Goal: Task Accomplishment & Management: Complete application form

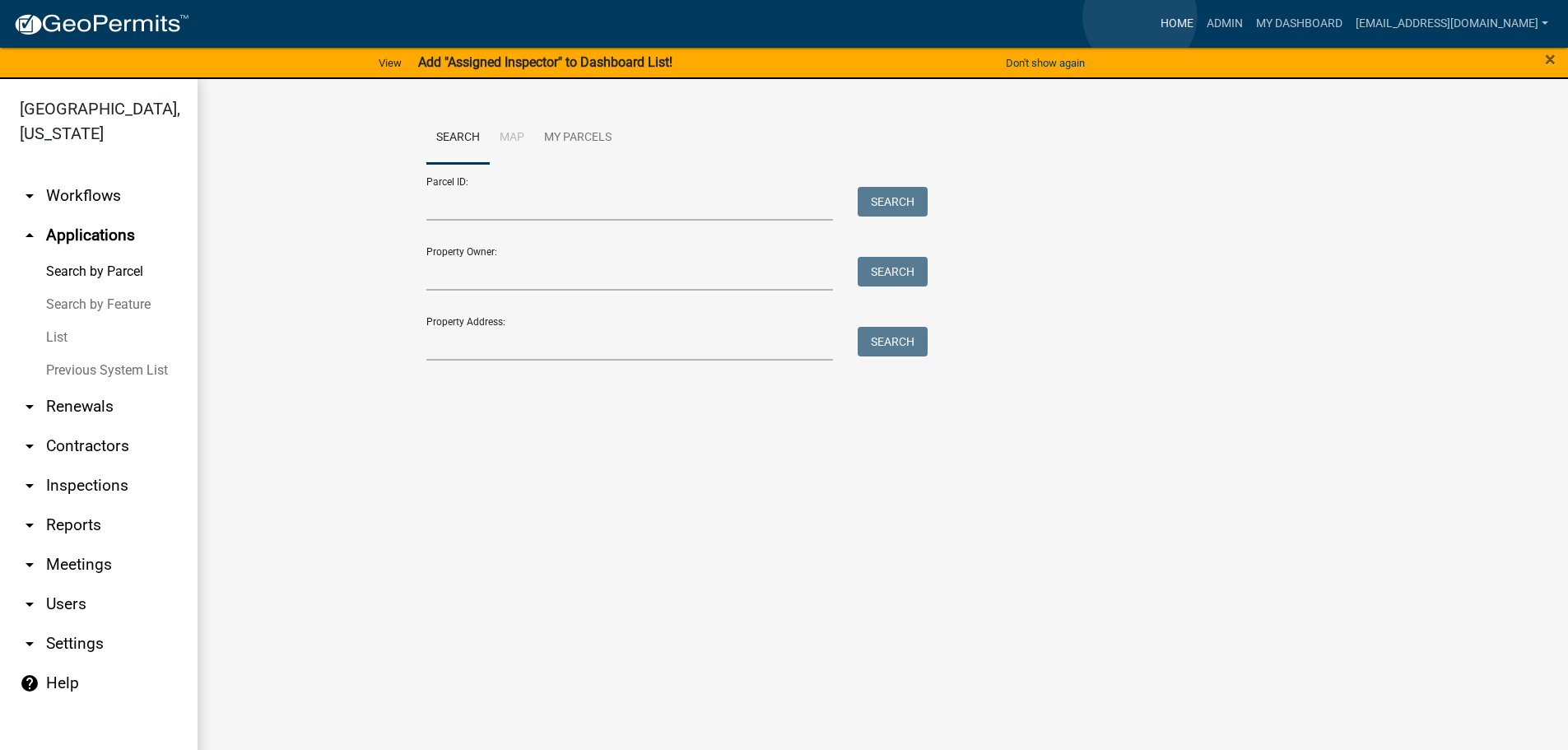
click at [1154, 17] on link "Home" at bounding box center [1176, 24] width 46 height 31
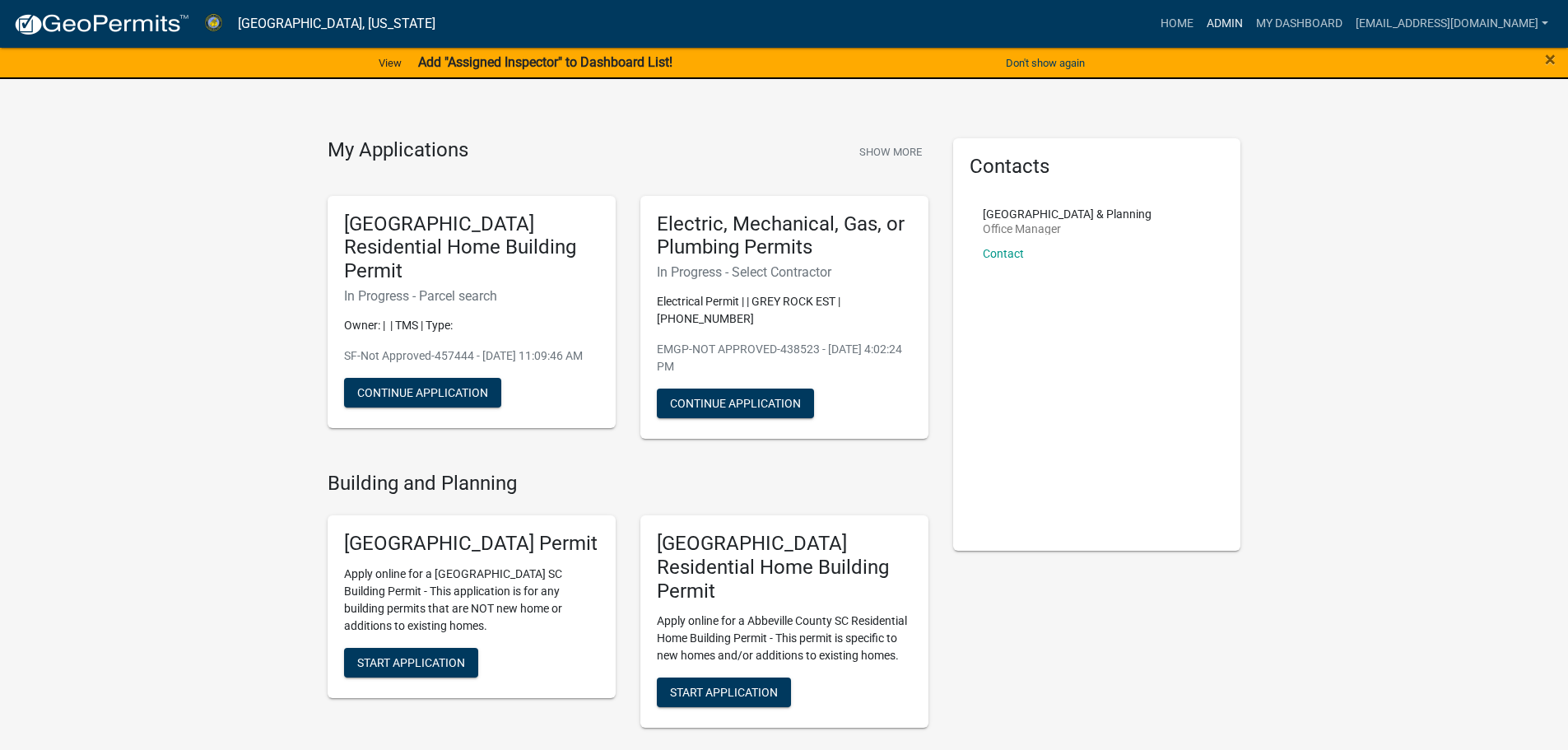
click at [1200, 17] on link "Admin" at bounding box center [1225, 24] width 49 height 31
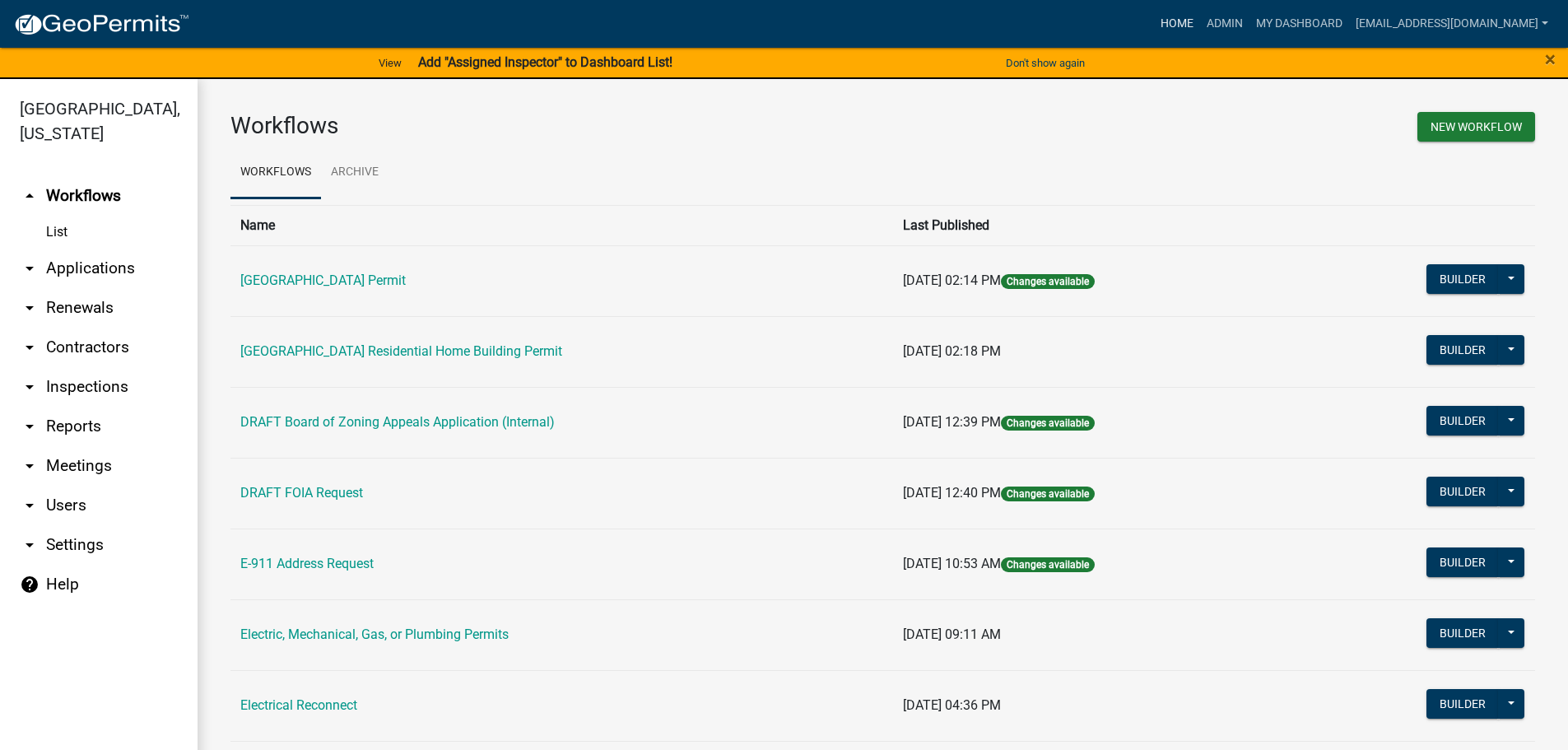
click at [1154, 19] on link "Home" at bounding box center [1176, 24] width 46 height 31
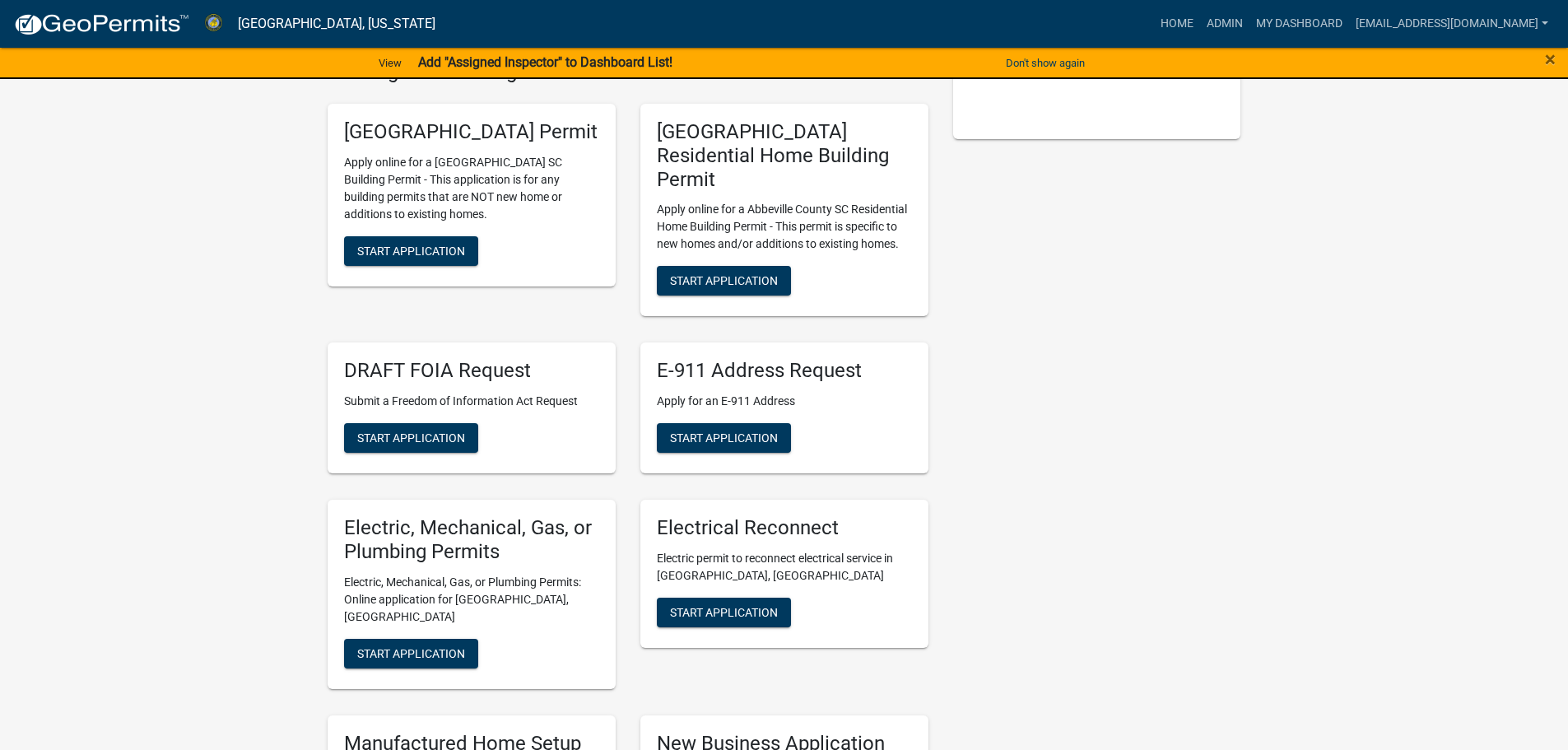
scroll to position [330, 0]
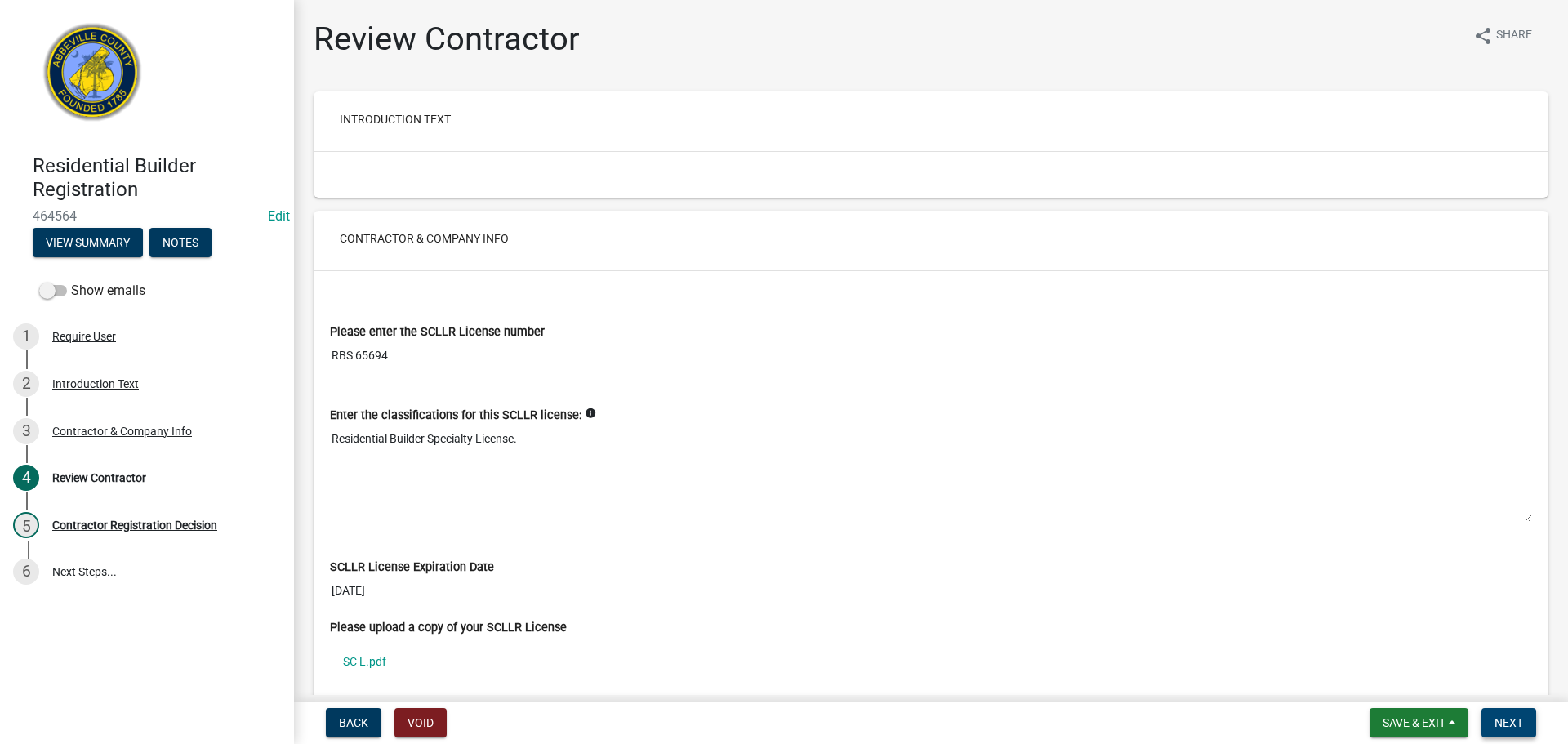
click at [1519, 719] on span "Next" at bounding box center [1508, 722] width 29 height 13
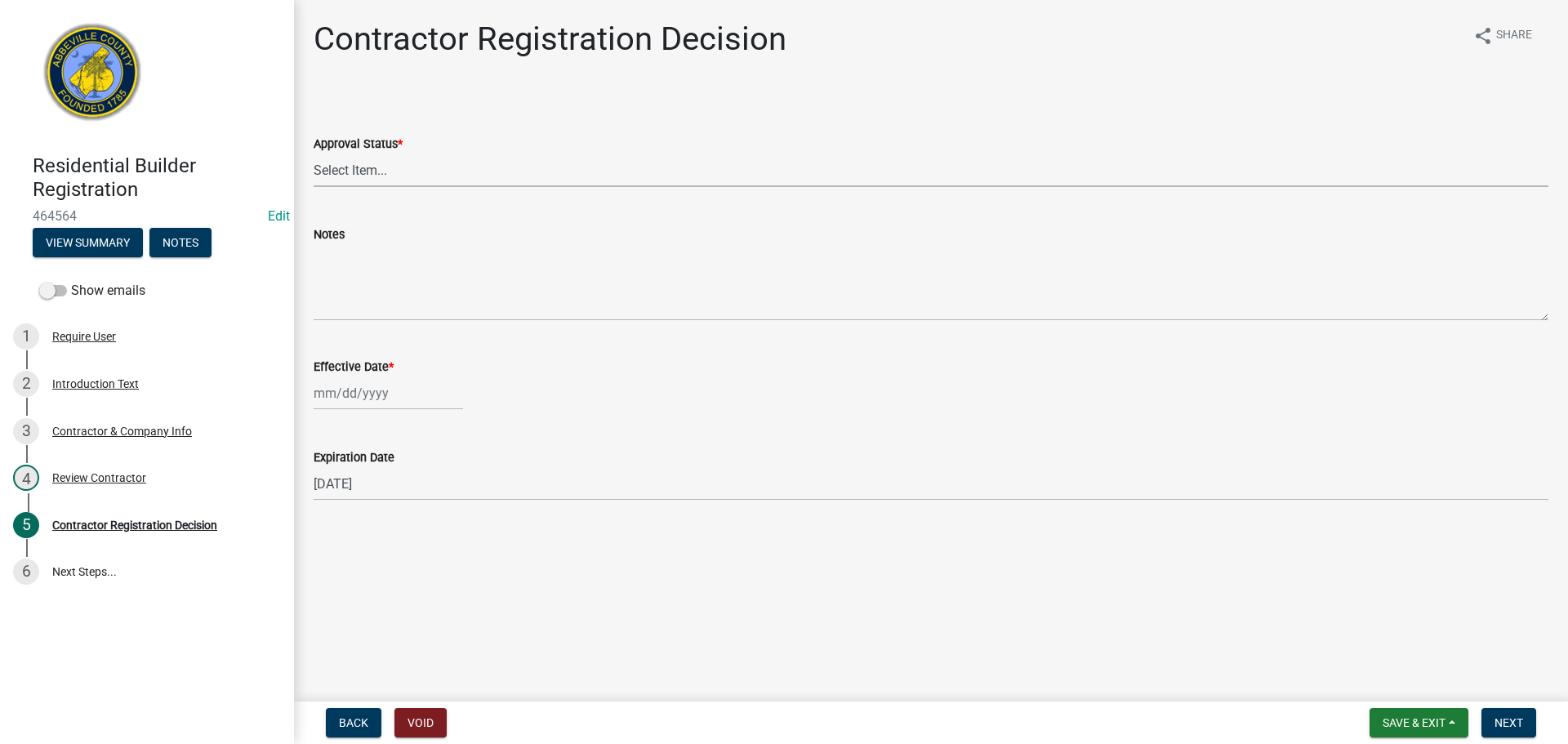
click at [563, 166] on select "Select Item... Approved Denied" at bounding box center [931, 170] width 1235 height 34
click at [314, 153] on select "Select Item... Approved Denied" at bounding box center [931, 170] width 1235 height 34
select select "4b86b809-39dd-4c68-9f3d-fdb3e7050482"
click at [377, 396] on div at bounding box center [389, 393] width 149 height 34
select select "8"
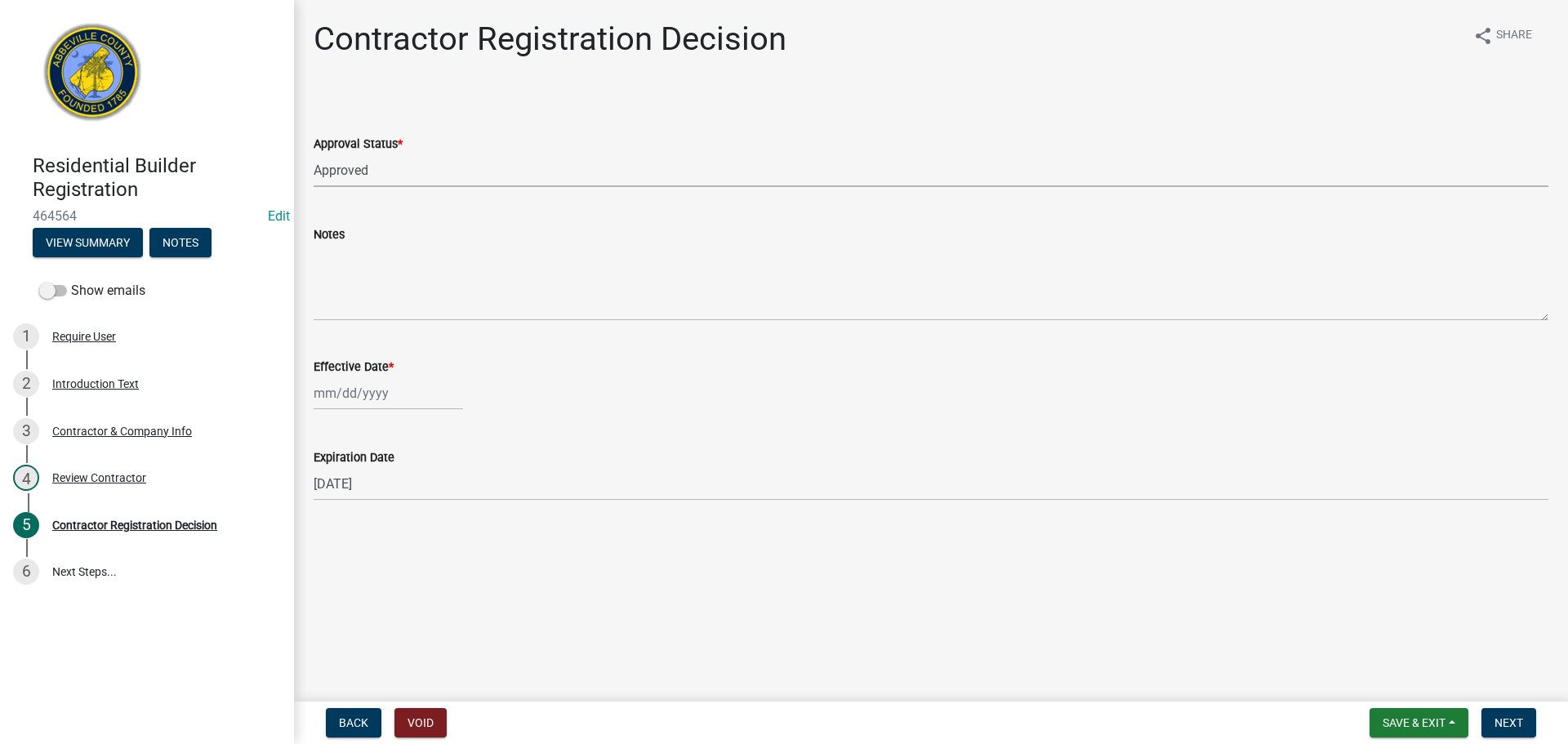
select select "2025"
click at [437, 528] on div "15" at bounding box center [434, 532] width 26 height 26
type input "08/15/2025"
click at [1505, 713] on button "Next" at bounding box center [1508, 722] width 55 height 29
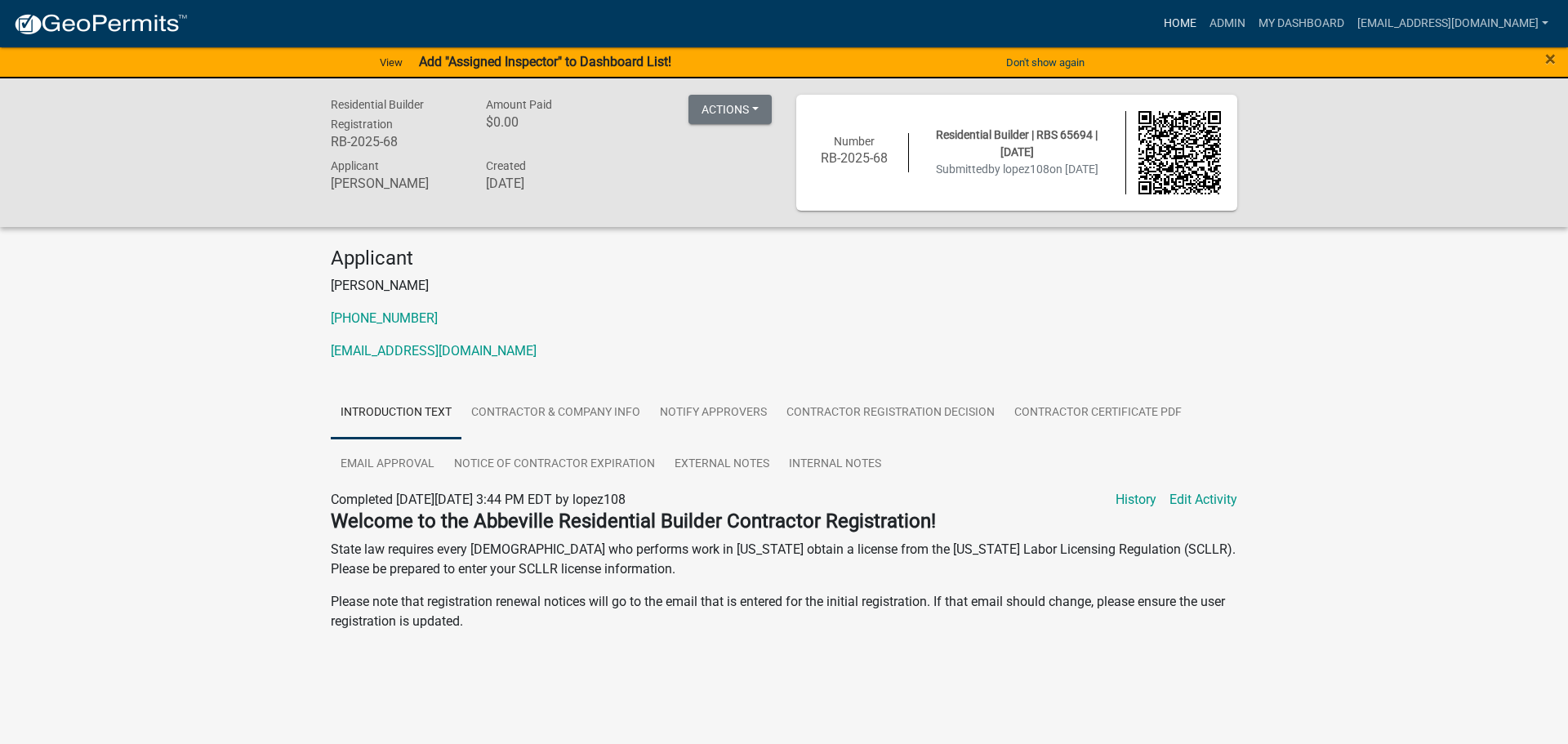
click at [1157, 21] on link "Home" at bounding box center [1179, 23] width 46 height 31
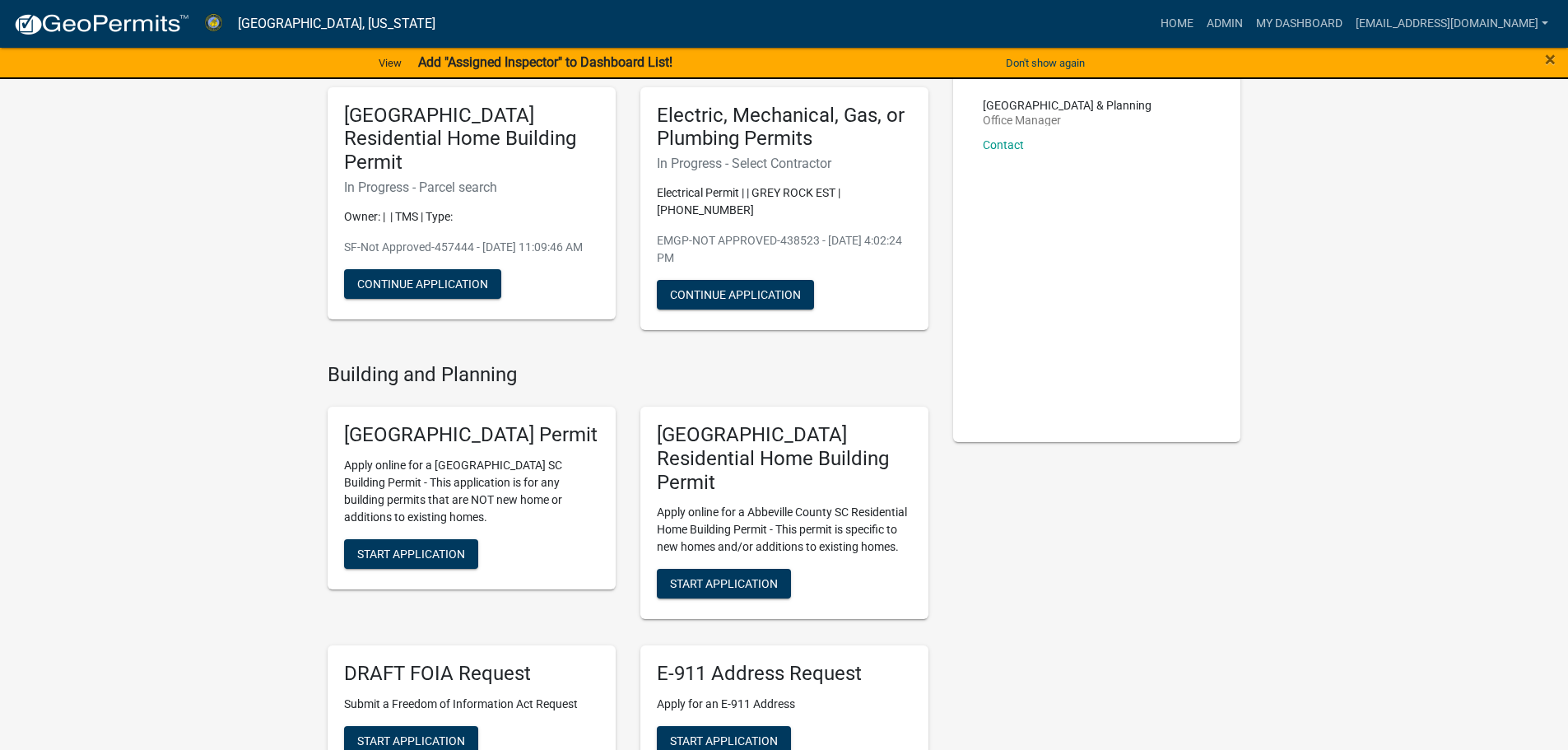
scroll to position [247, 0]
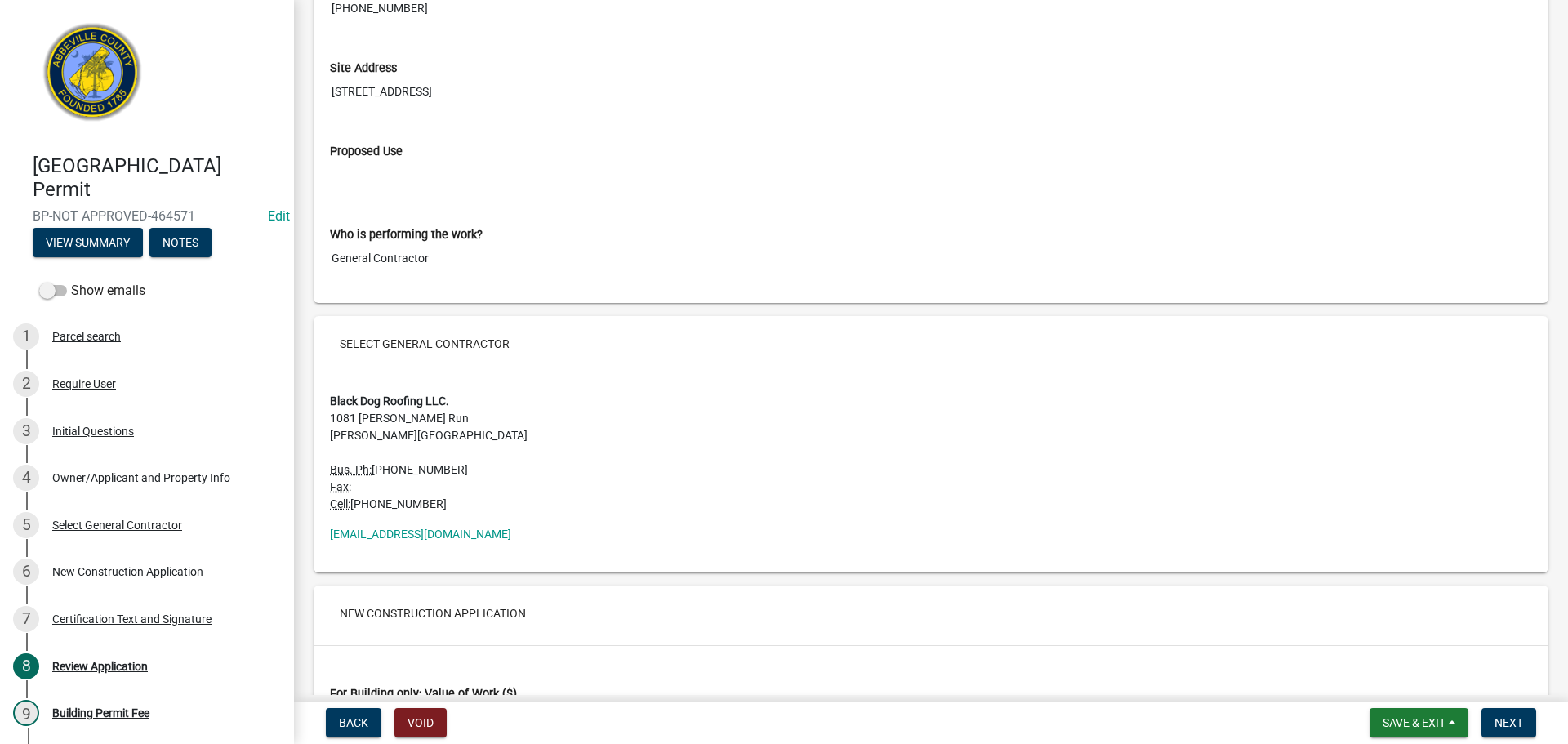
scroll to position [2531, 0]
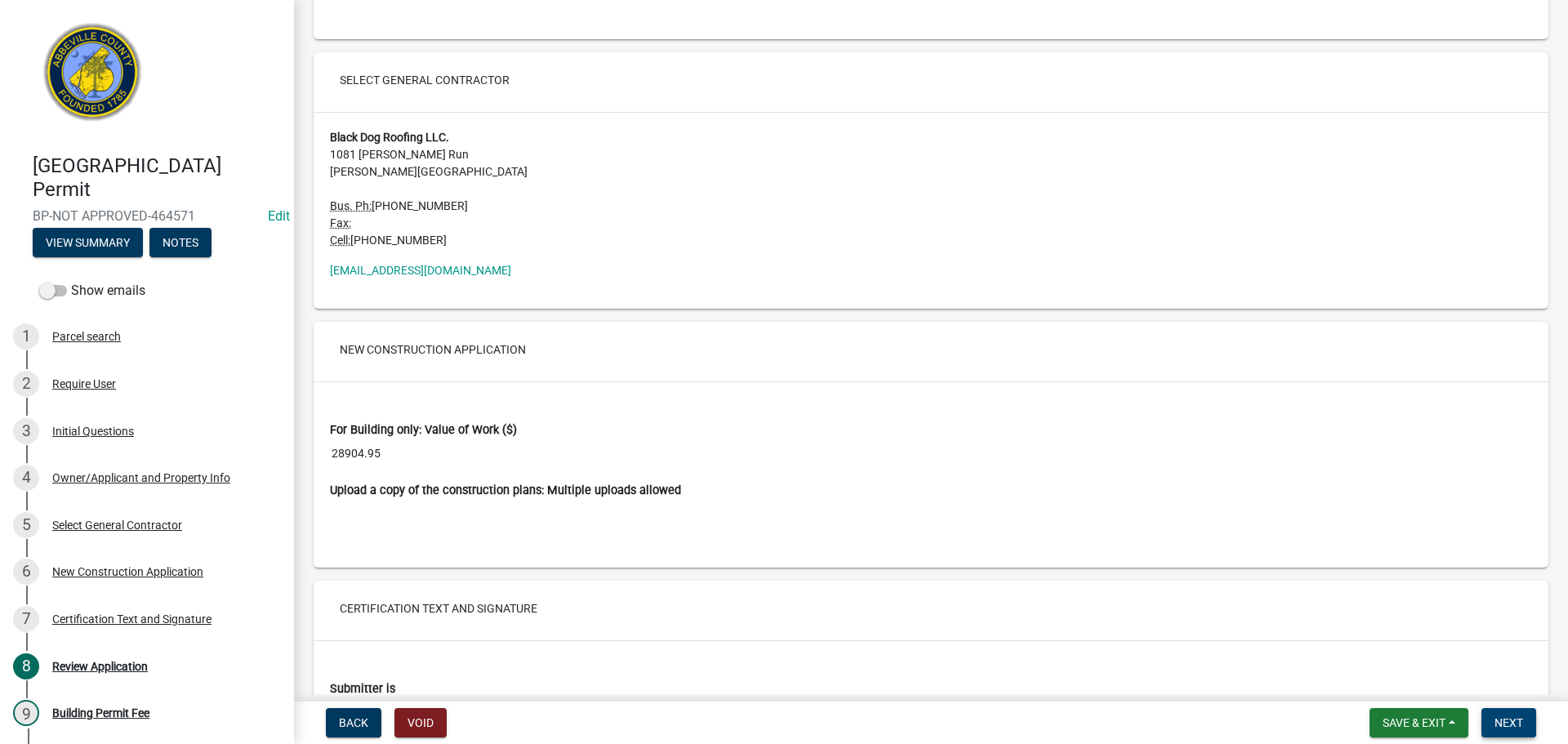
click at [1501, 708] on button "Next" at bounding box center [1508, 722] width 55 height 29
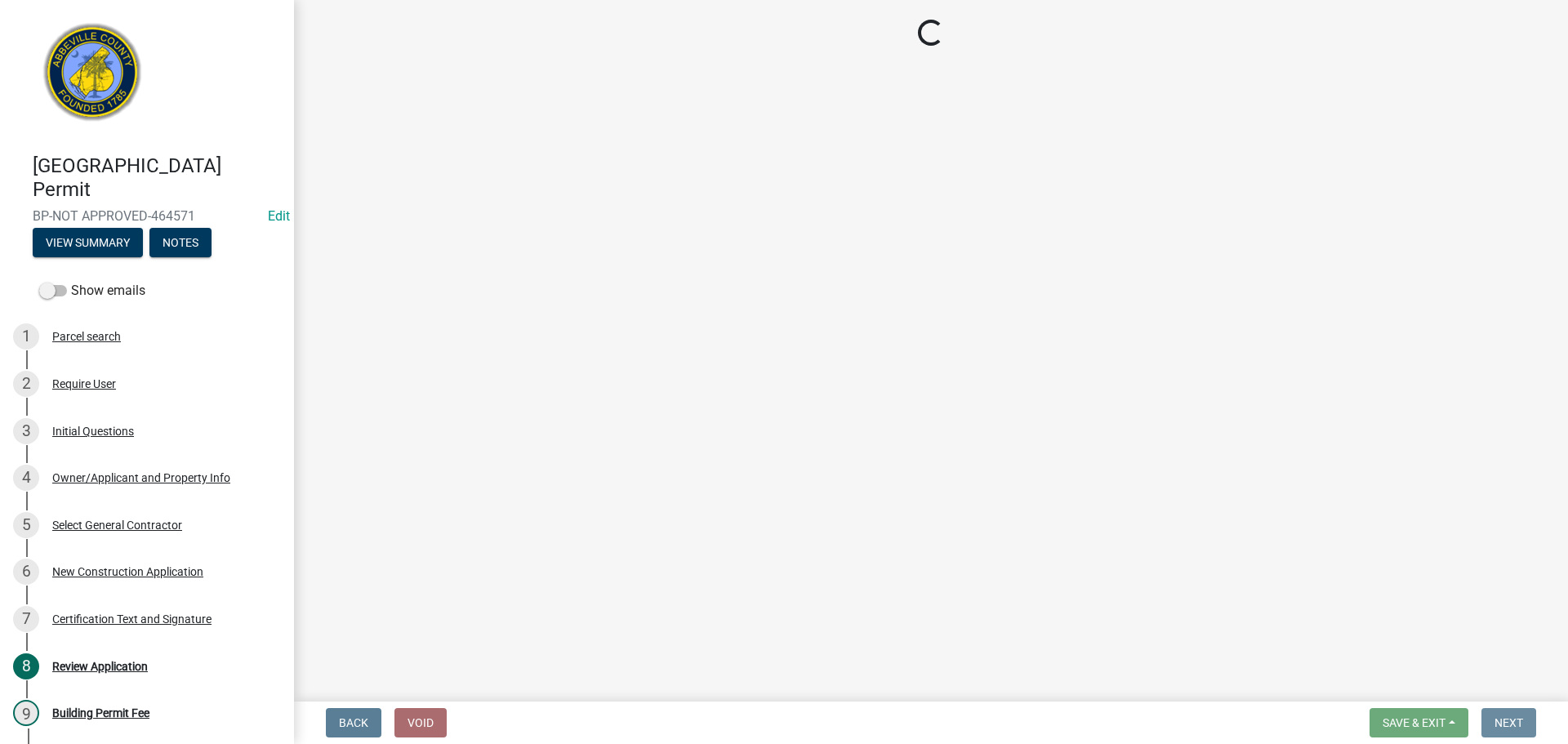
scroll to position [0, 0]
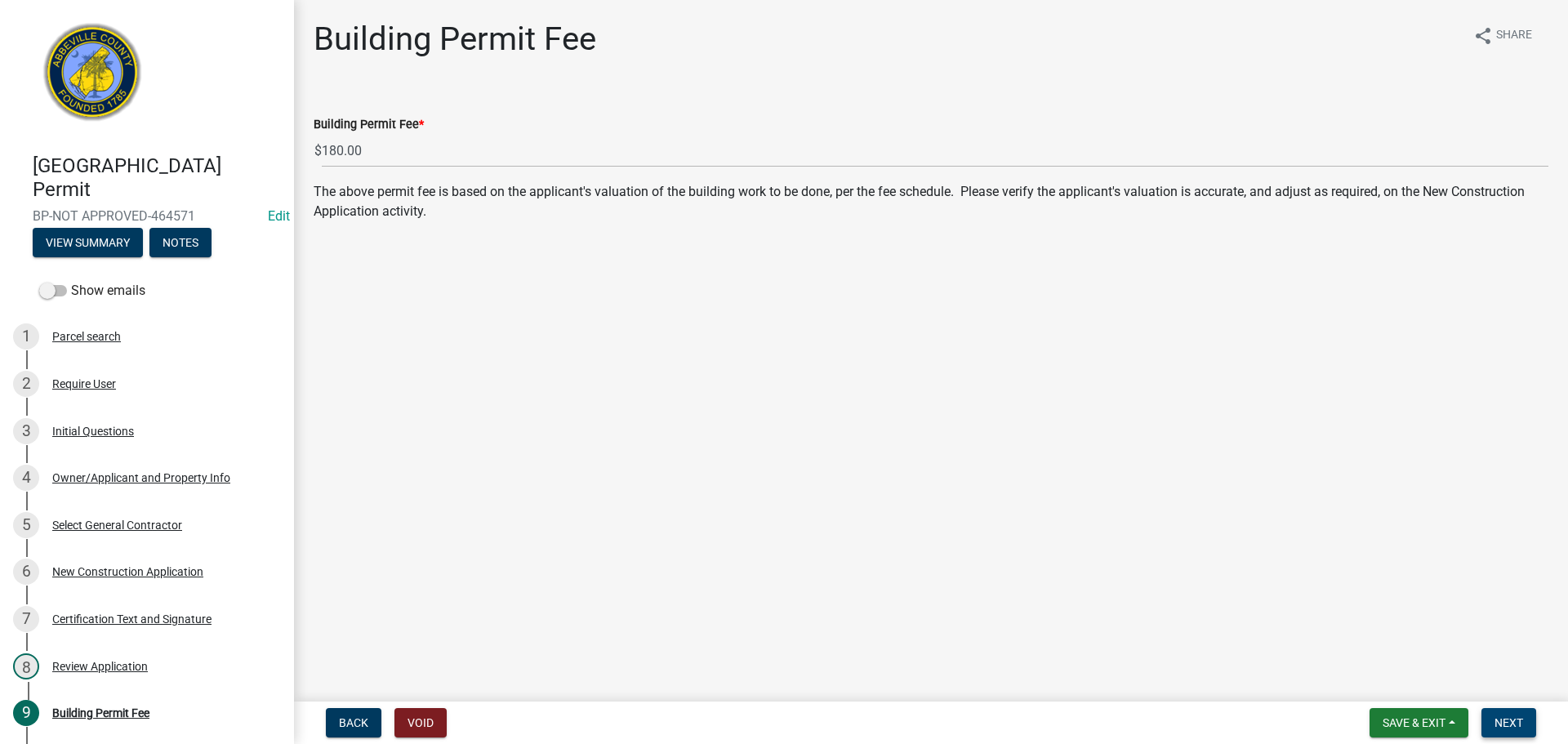
click at [1505, 727] on span "Next" at bounding box center [1508, 722] width 29 height 13
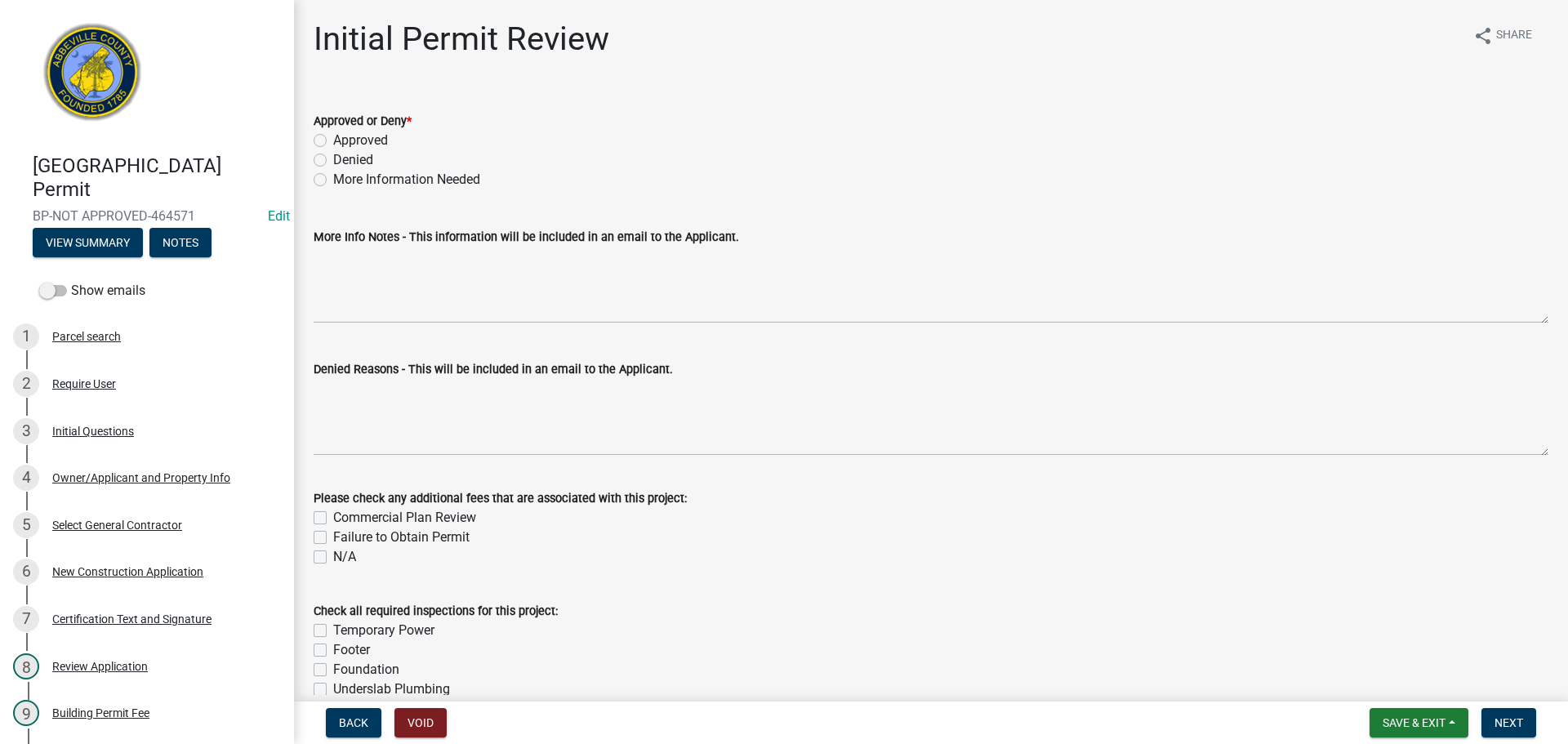
click at [333, 140] on label "Approved" at bounding box center [360, 140] width 55 height 20
click at [333, 140] on input "Approved" at bounding box center [338, 136] width 10 height 10
radio input "true"
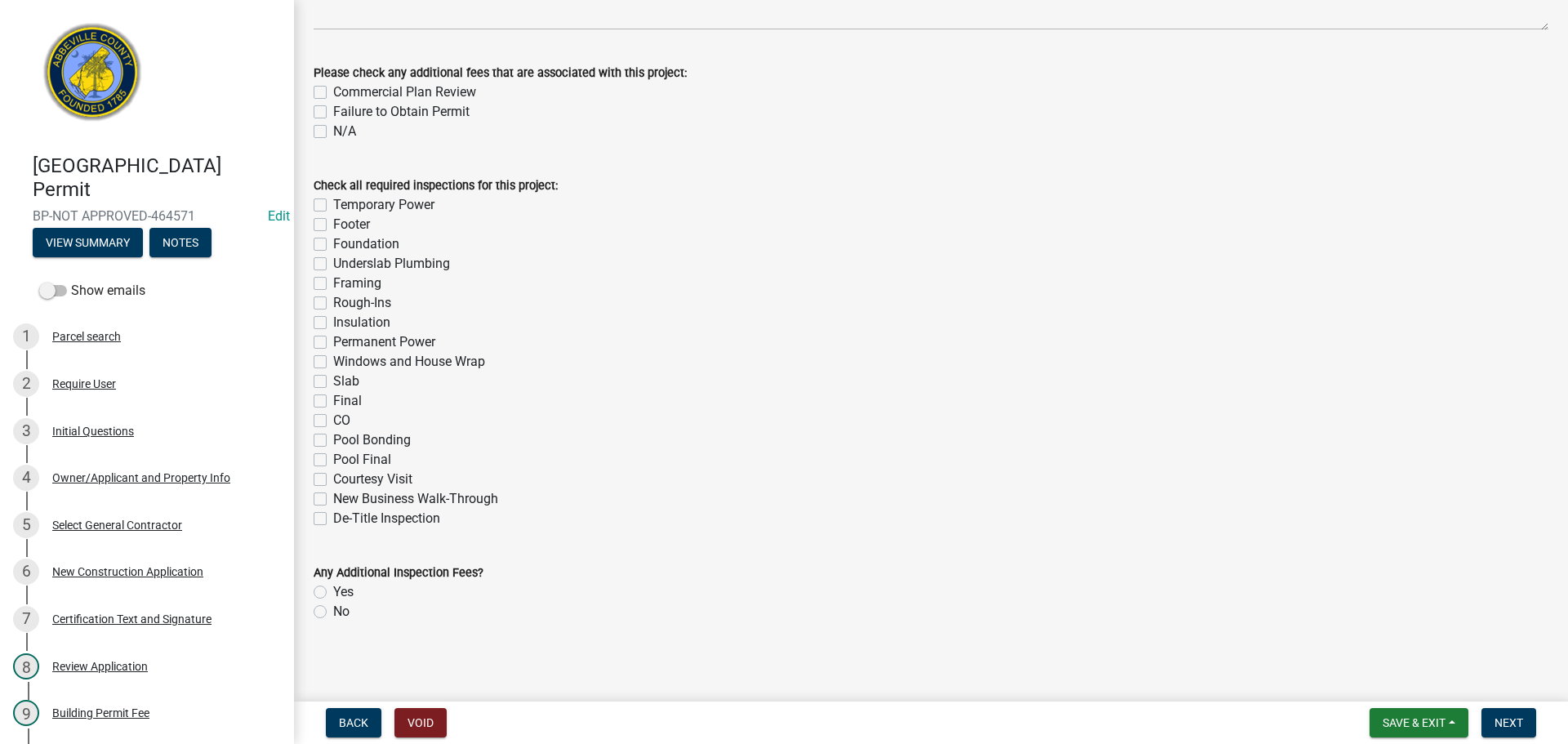
scroll to position [430, 0]
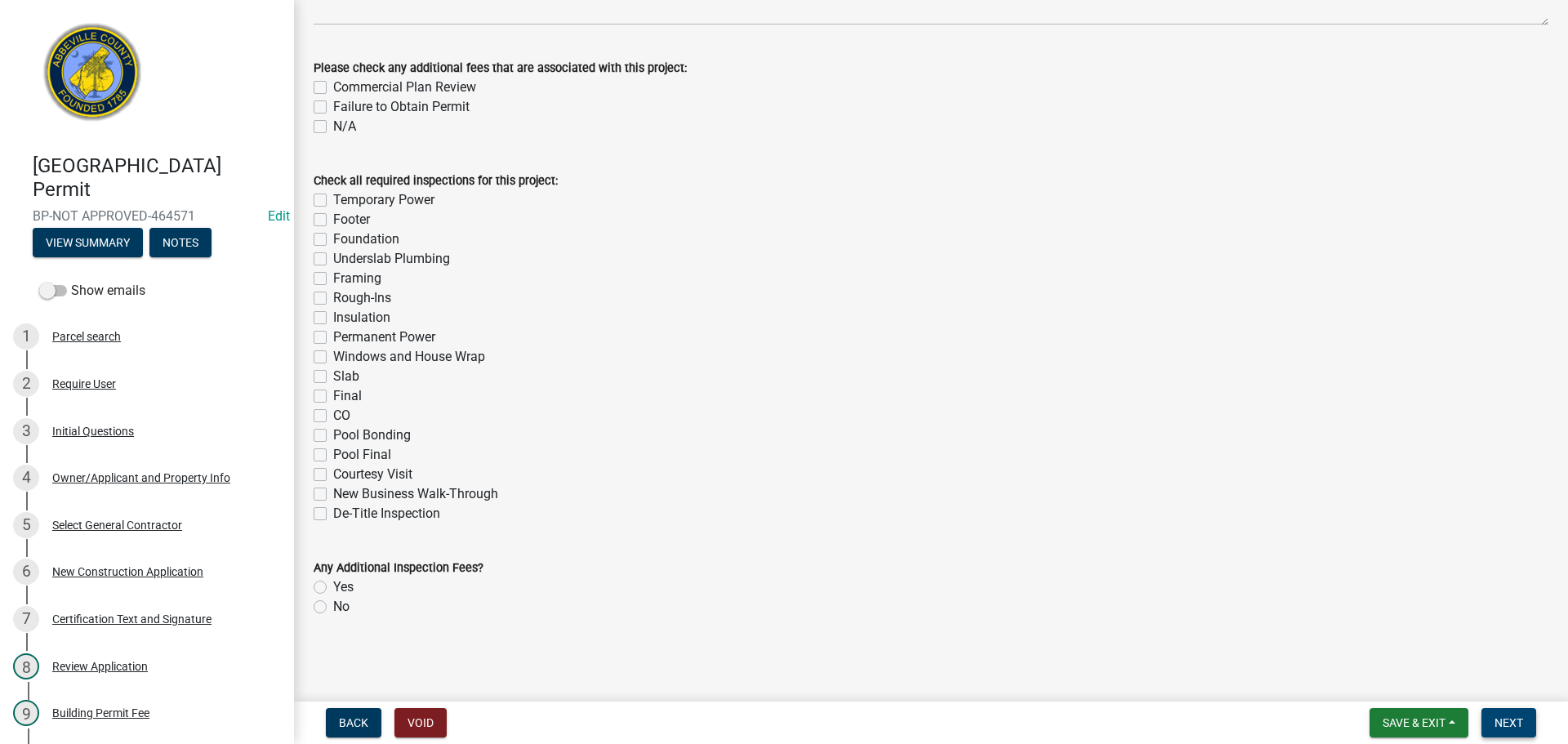
click at [1516, 716] on span "Next" at bounding box center [1508, 722] width 29 height 13
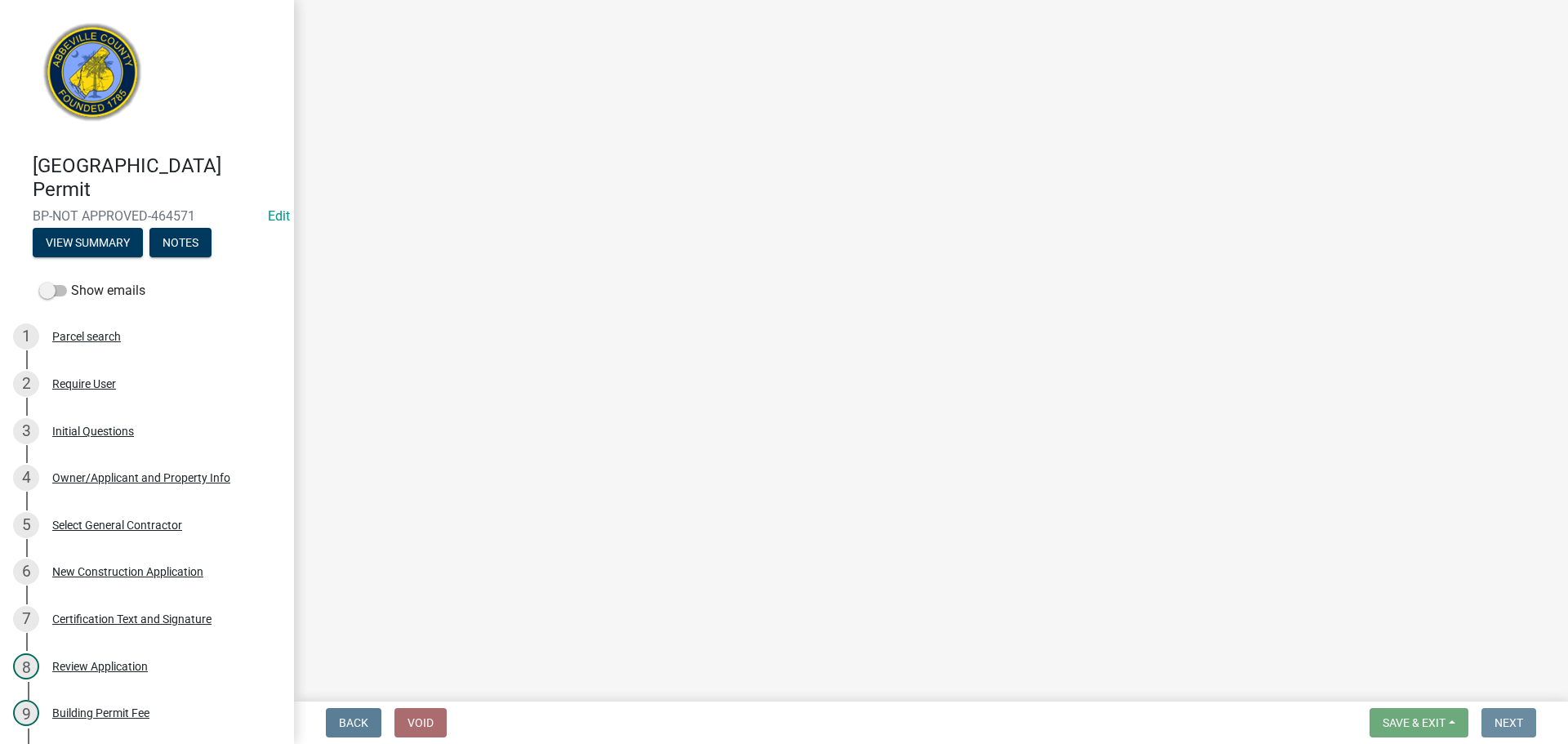
scroll to position [0, 0]
select select "3: 3"
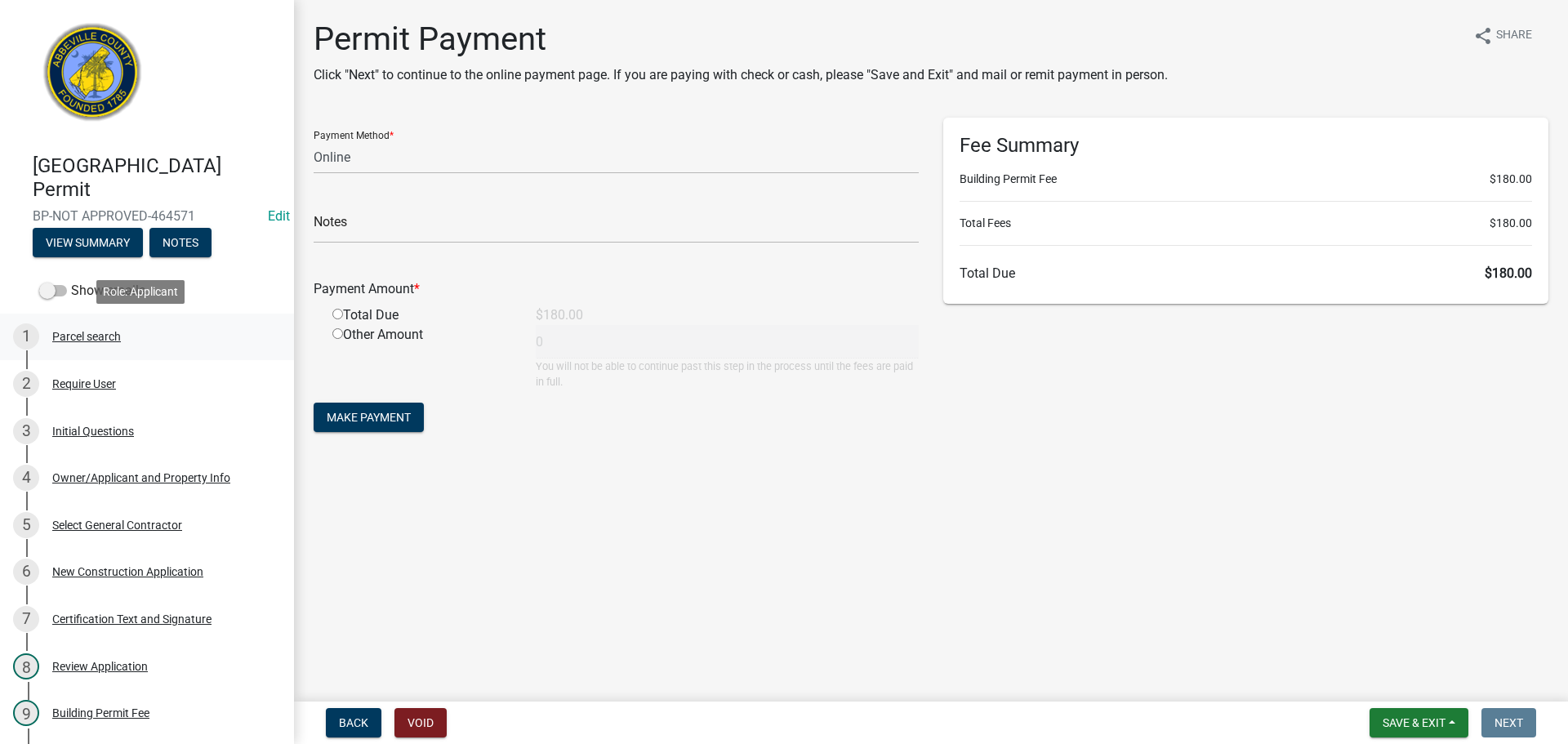
click at [105, 337] on div "Parcel search" at bounding box center [86, 336] width 69 height 11
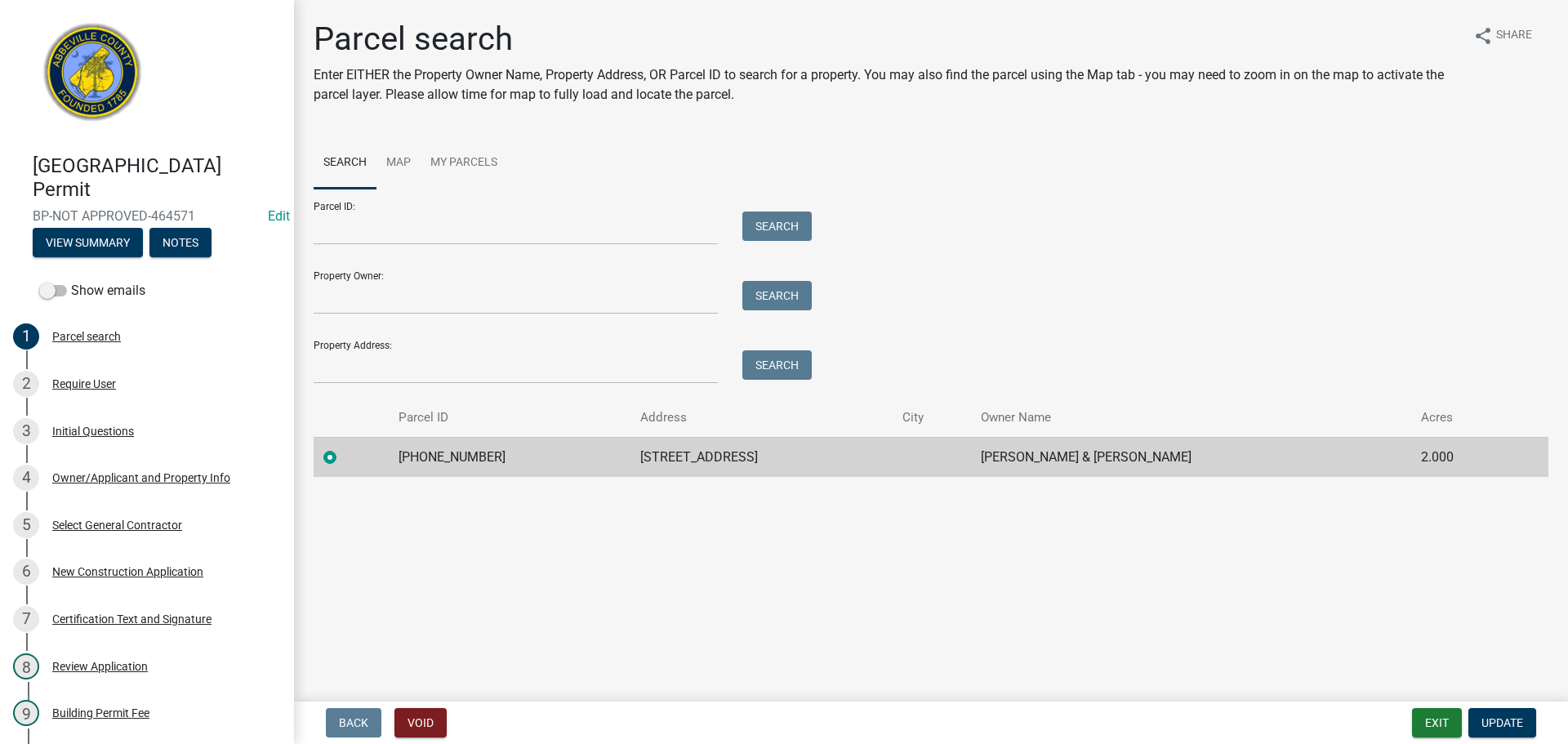
drag, startPoint x: 615, startPoint y: 457, endPoint x: 725, endPoint y: 456, distance: 110.0
click at [729, 456] on td "172 OLD VIENNA RD" at bounding box center [761, 457] width 262 height 40
click at [403, 453] on td "134-00-00-187" at bounding box center [509, 457] width 242 height 40
drag, startPoint x: 403, startPoint y: 453, endPoint x: 492, endPoint y: 454, distance: 89.0
click at [492, 454] on td "134-00-00-187" at bounding box center [509, 457] width 242 height 40
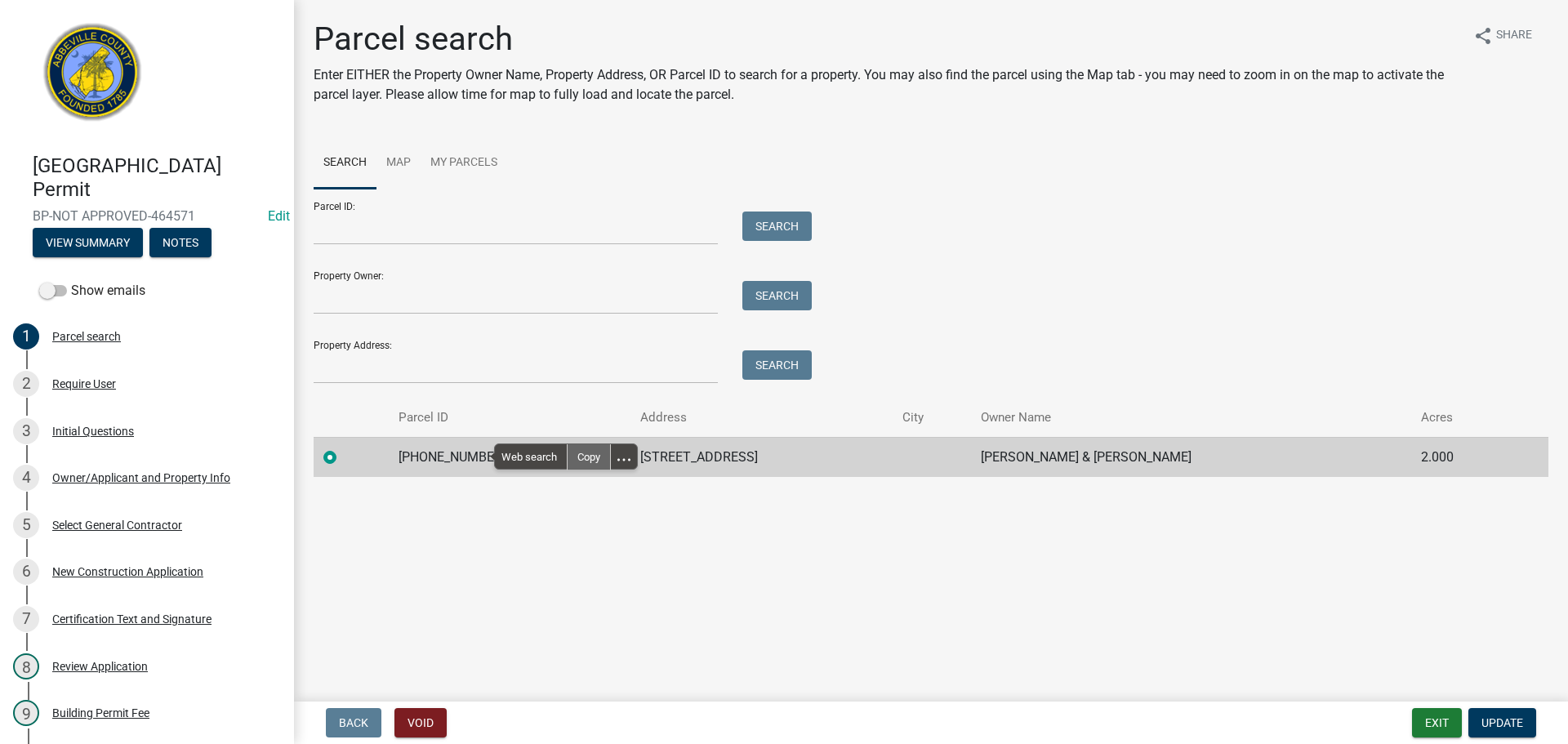
click at [583, 454] on div "Copy" at bounding box center [588, 456] width 42 height 24
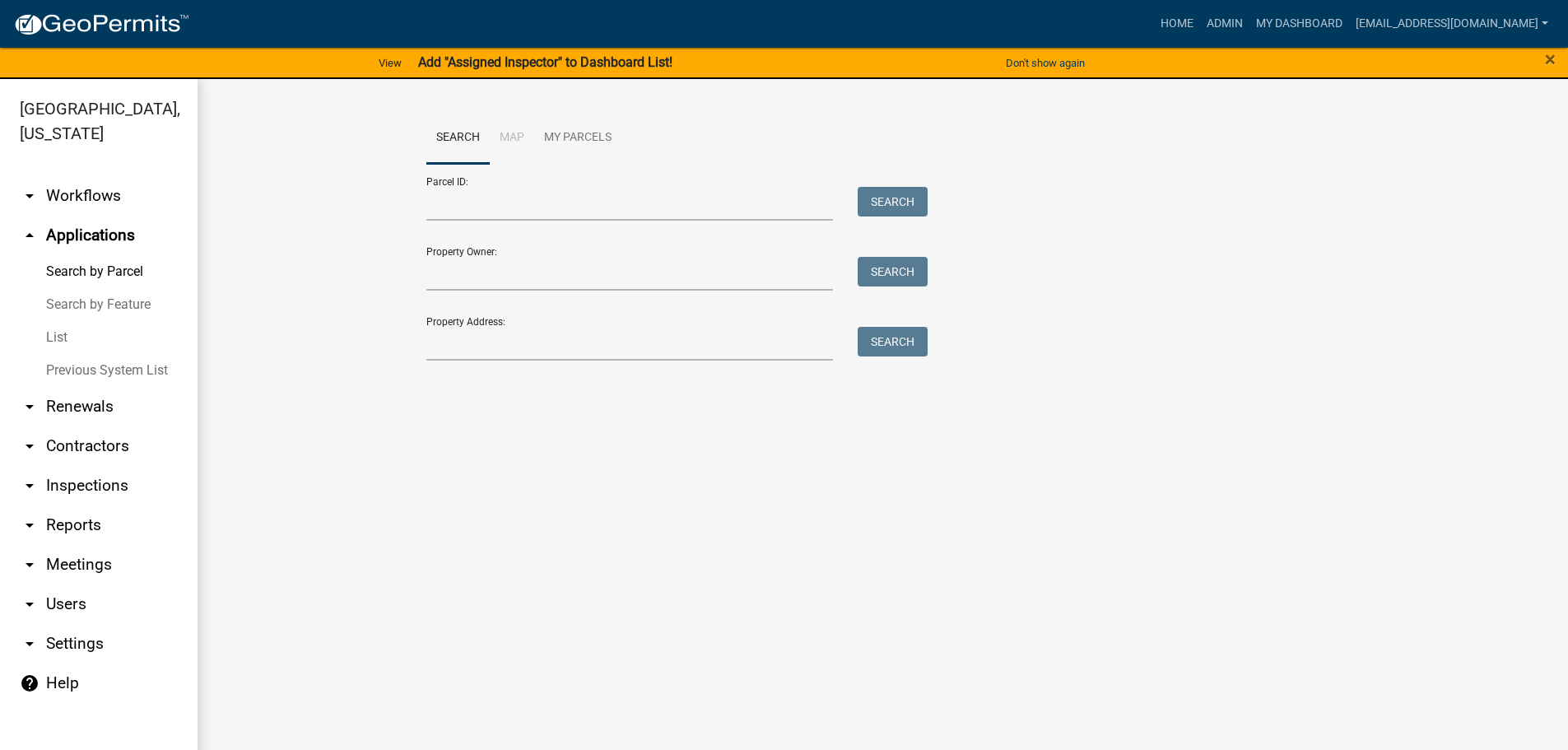
click at [72, 331] on link "List" at bounding box center [99, 337] width 198 height 33
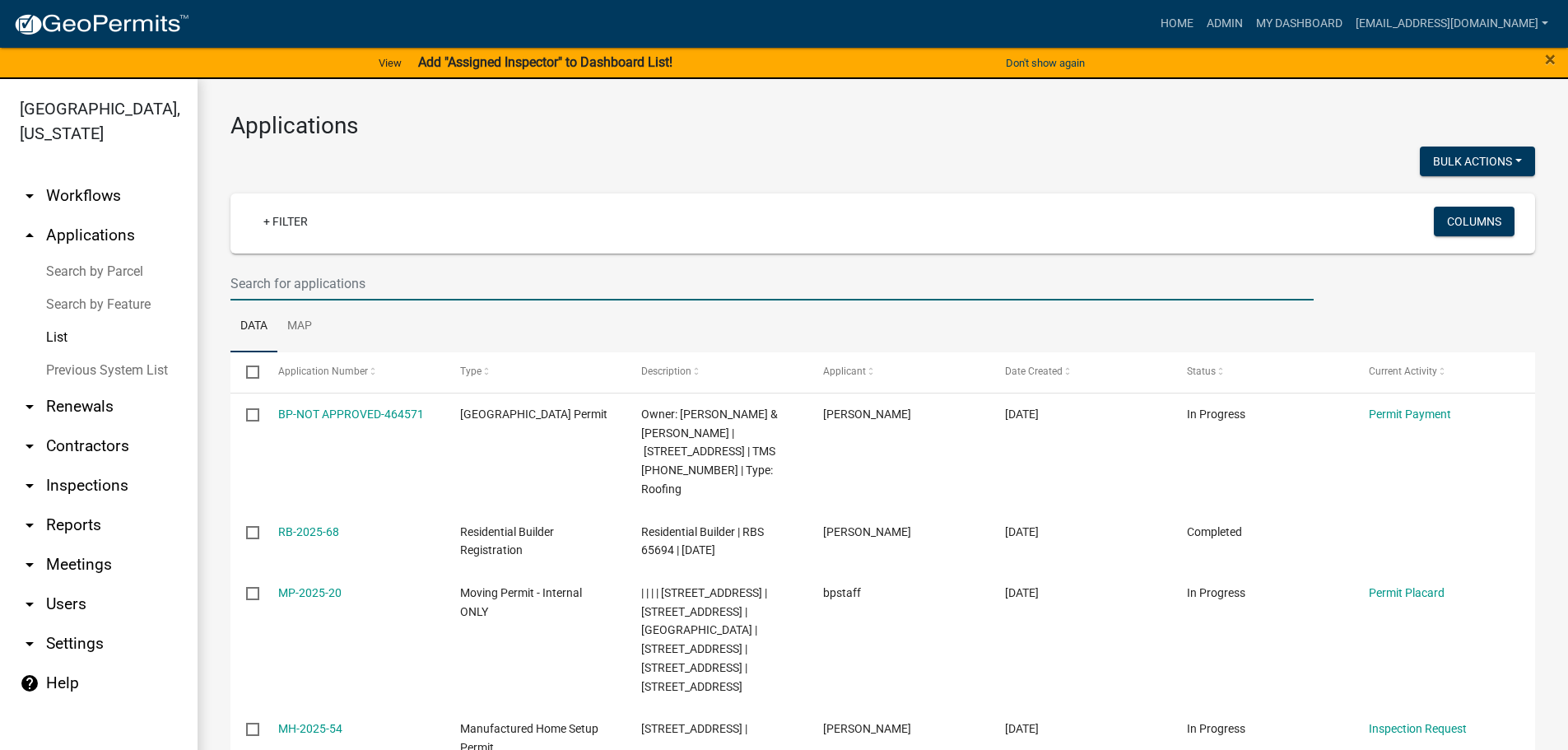
click at [315, 281] on input "text" at bounding box center [772, 283] width 1083 height 34
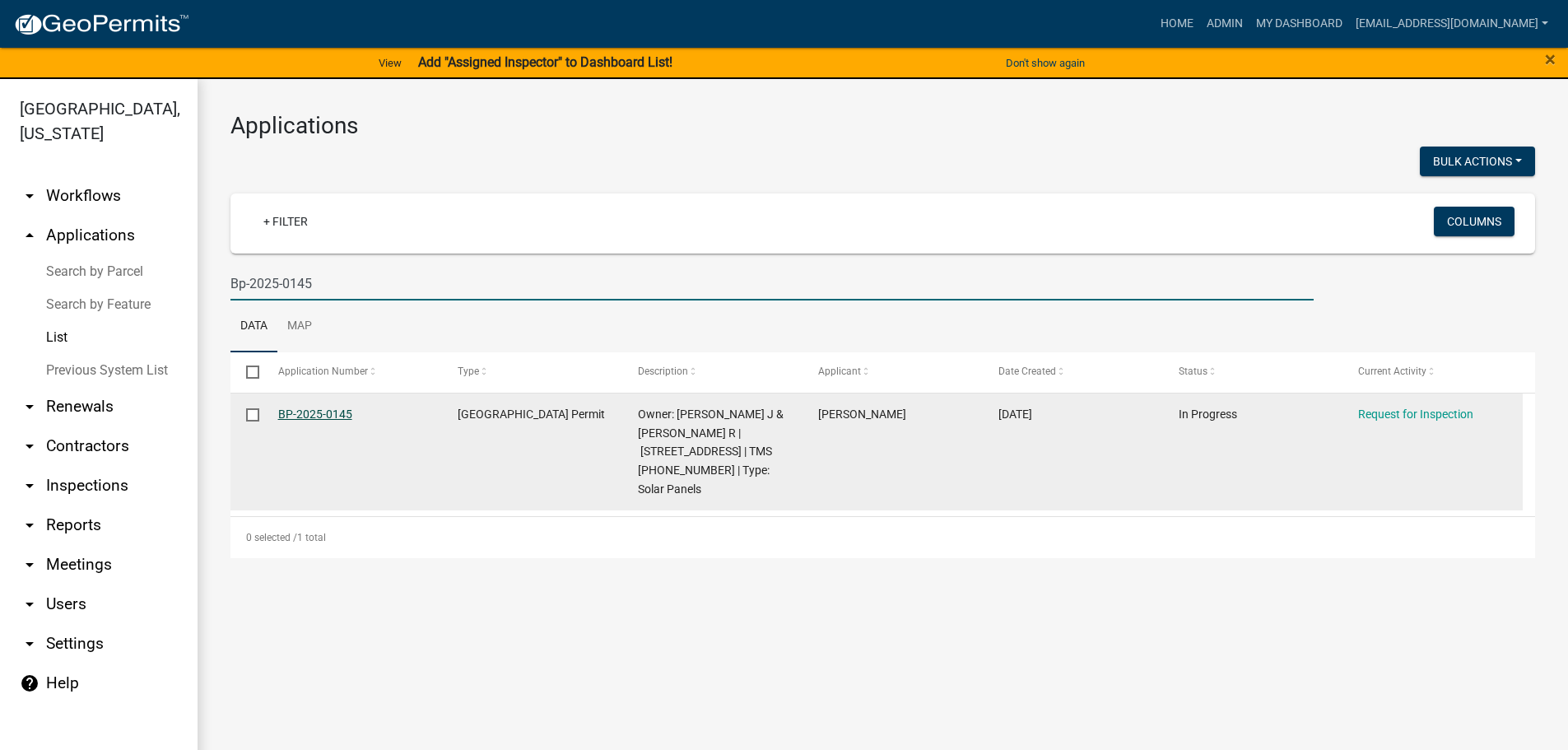
type input "Bp-2025-0145"
click at [313, 414] on link "BP-2025-0145" at bounding box center [315, 413] width 74 height 13
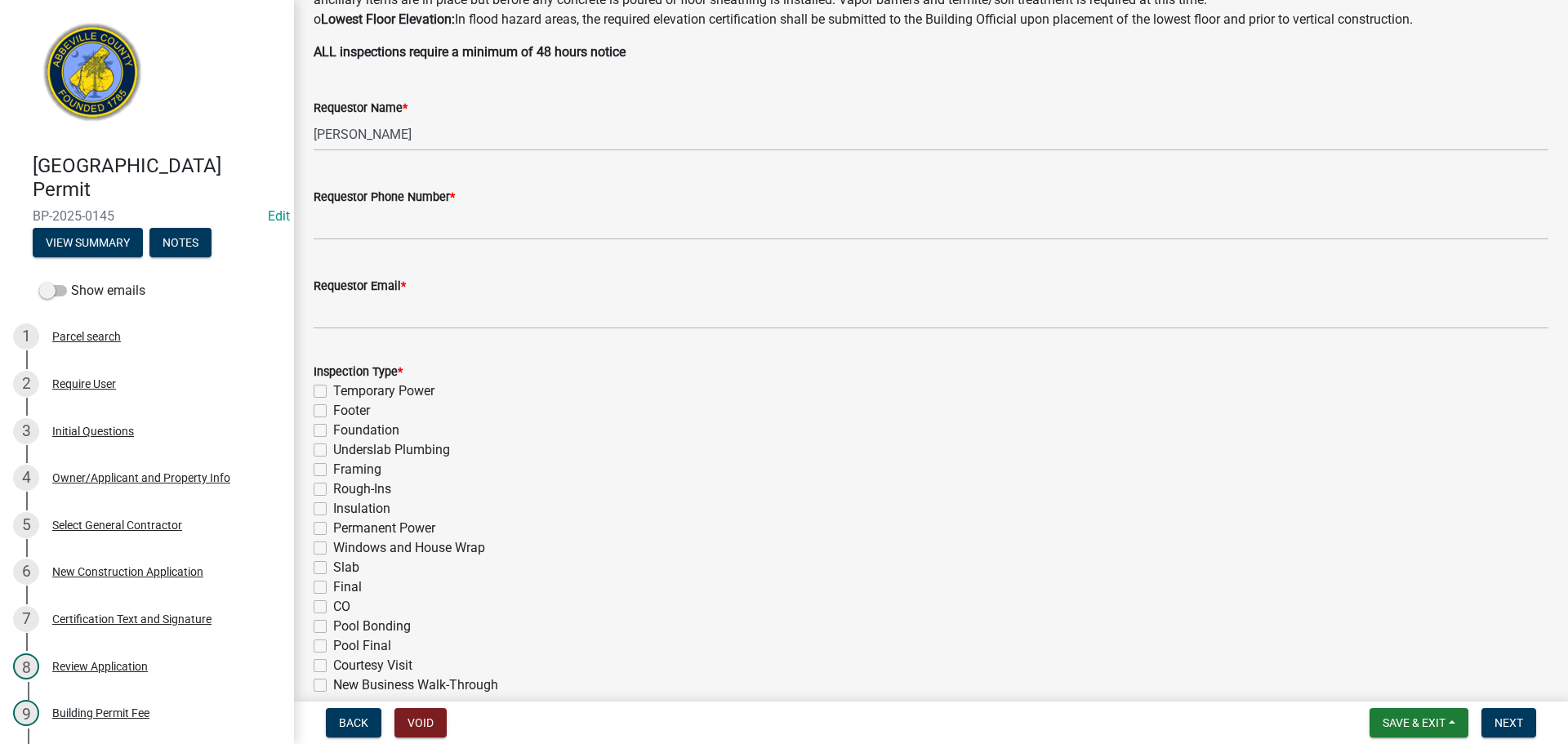
scroll to position [802, 0]
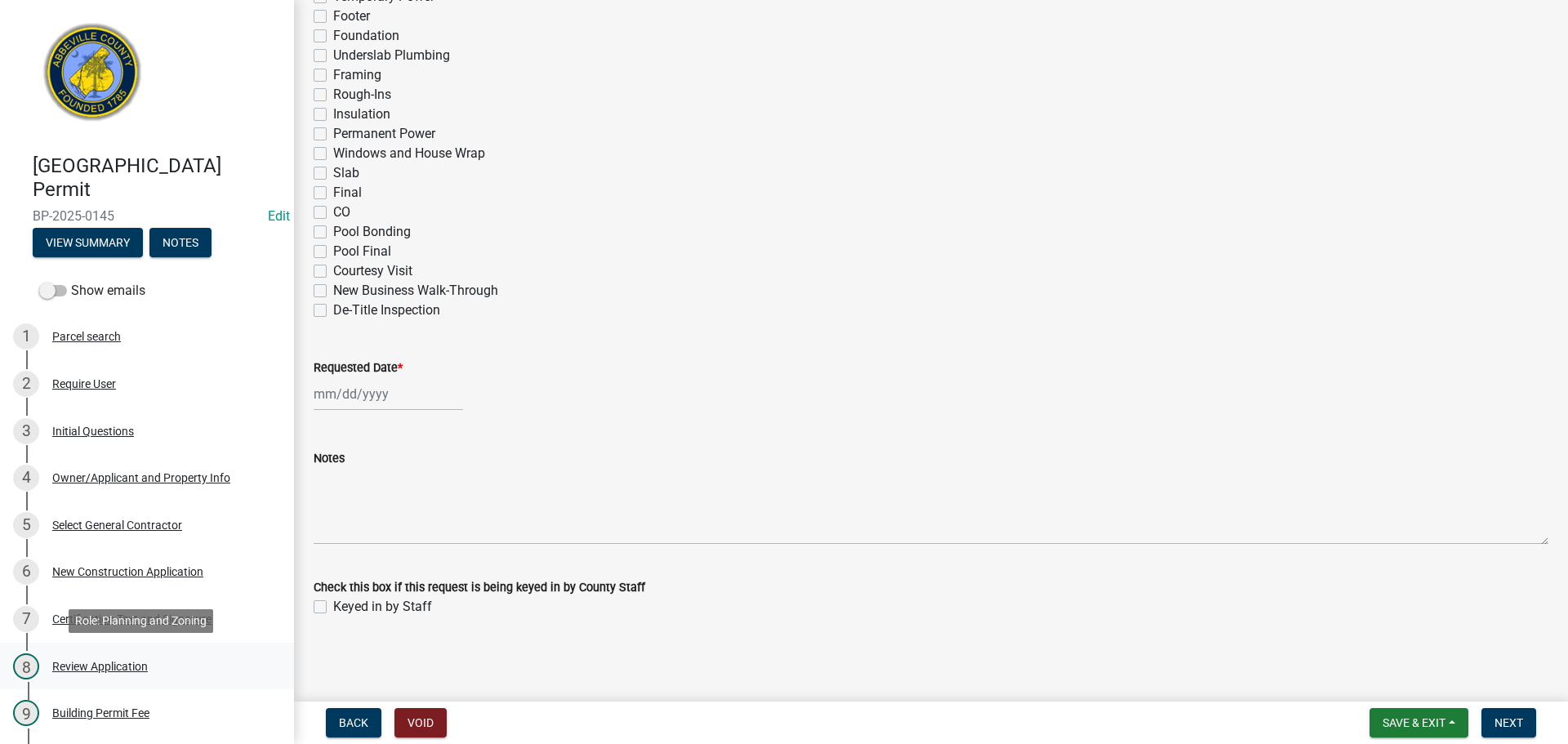
click at [136, 667] on div "Review Application" at bounding box center [100, 666] width 95 height 11
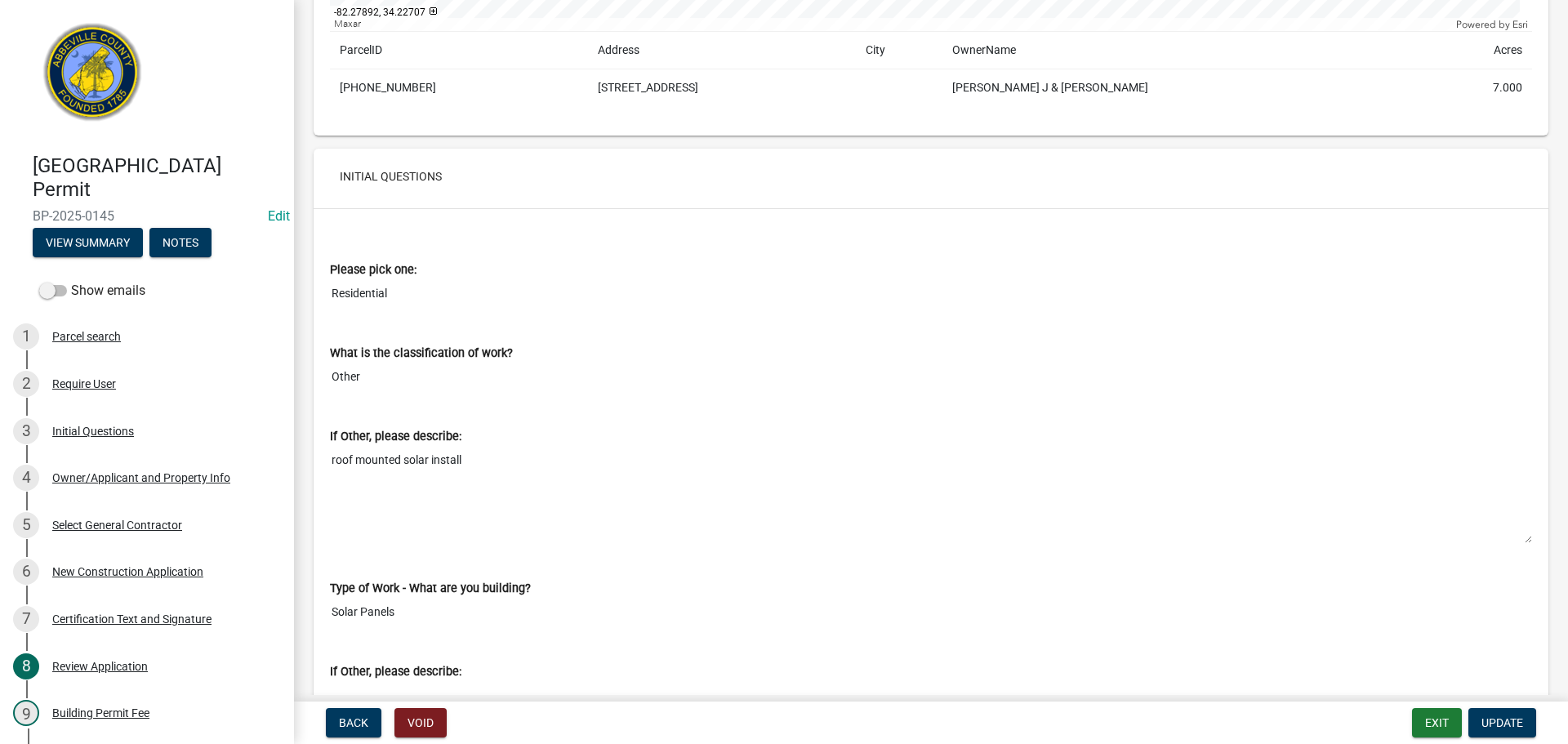
scroll to position [571, 0]
